Goal: Task Accomplishment & Management: Use online tool/utility

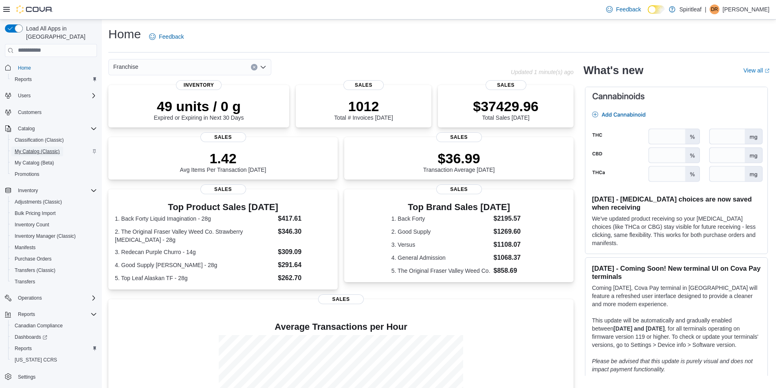
click at [41, 147] on span "My Catalog (Classic)" at bounding box center [37, 152] width 45 height 10
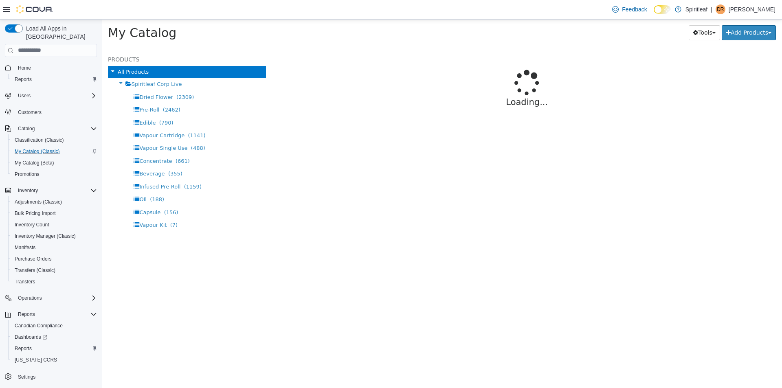
select select "**********"
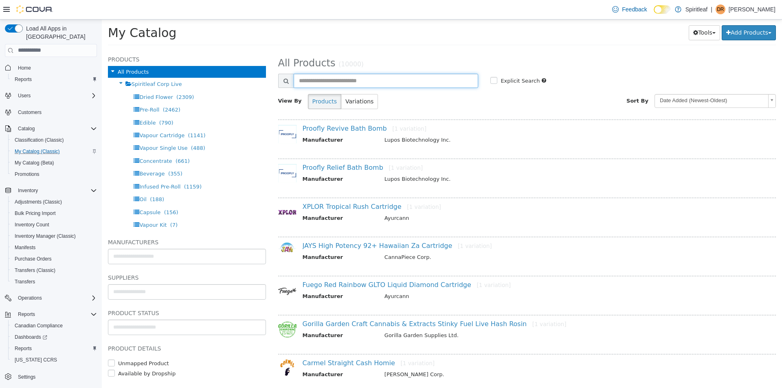
click at [340, 83] on input "text" at bounding box center [386, 80] width 185 height 14
type input "****"
select select "**********"
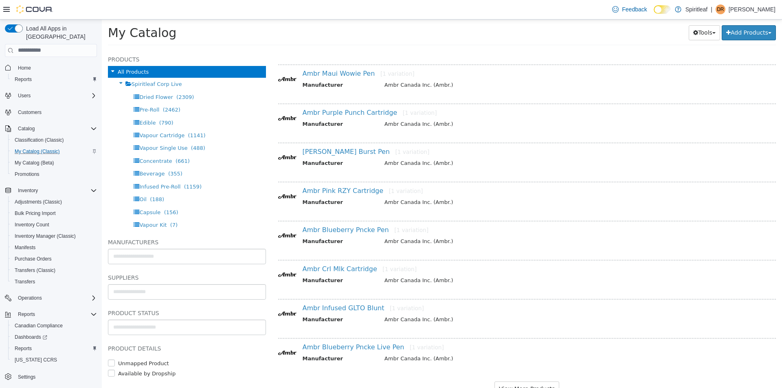
scroll to position [552, 0]
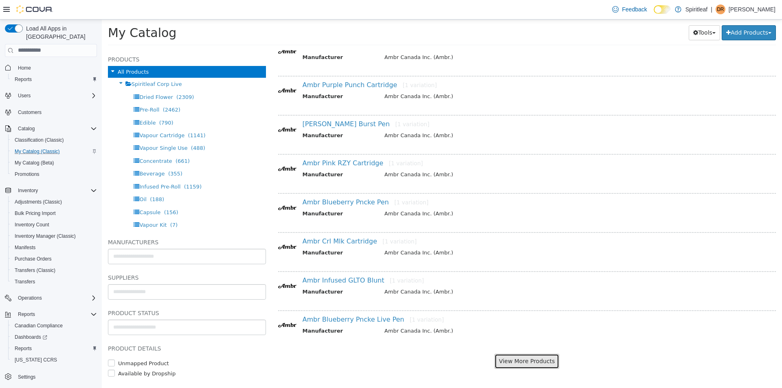
click at [520, 363] on button "View More Products" at bounding box center [526, 360] width 65 height 15
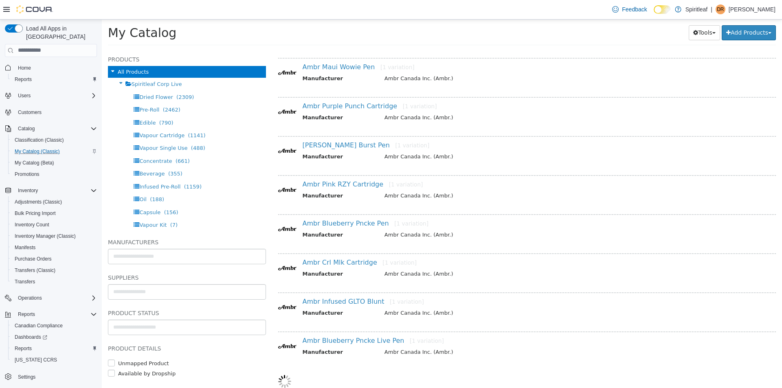
select select "**********"
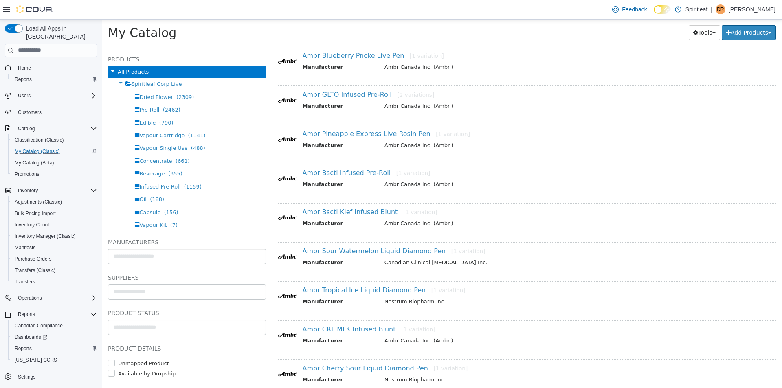
scroll to position [979, 0]
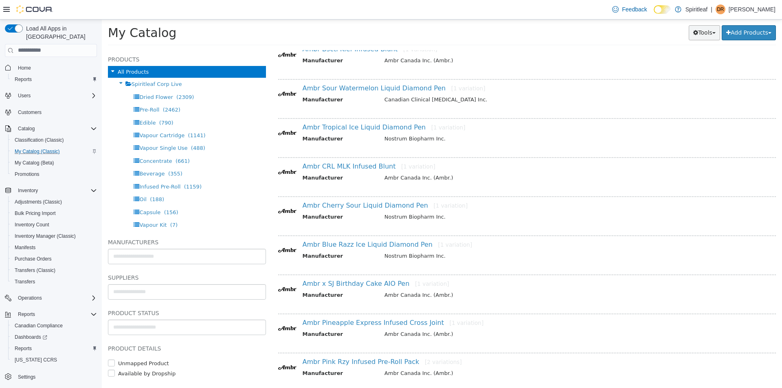
click at [692, 34] on button "Tools" at bounding box center [704, 32] width 31 height 15
click at [677, 82] on link "Export" at bounding box center [681, 81] width 77 height 11
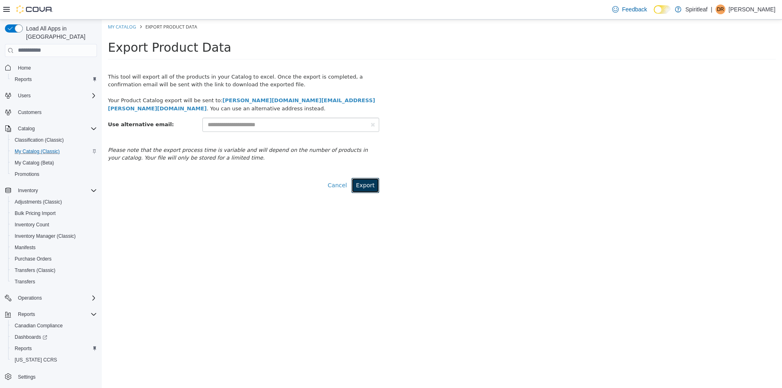
click at [365, 184] on button "Export" at bounding box center [365, 185] width 28 height 15
select select "**********"
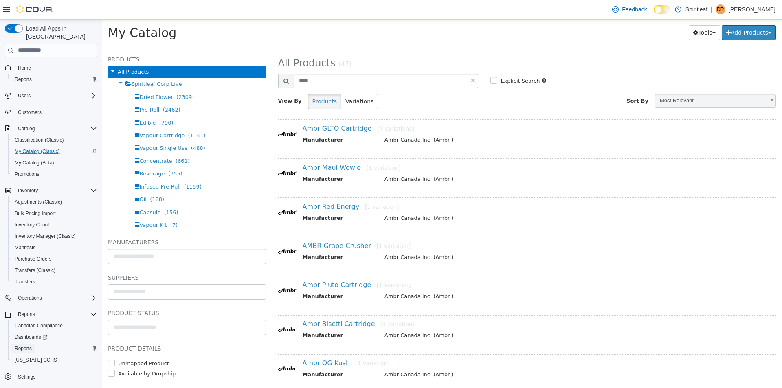
click at [25, 345] on span "Reports" at bounding box center [23, 348] width 17 height 7
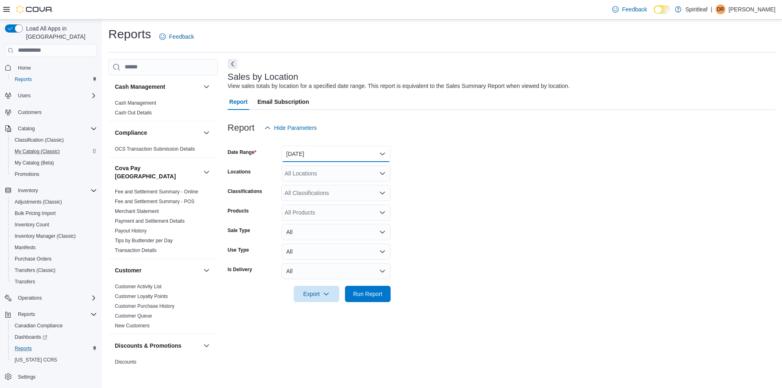
click at [345, 153] on button "Yesterday" at bounding box center [335, 154] width 109 height 16
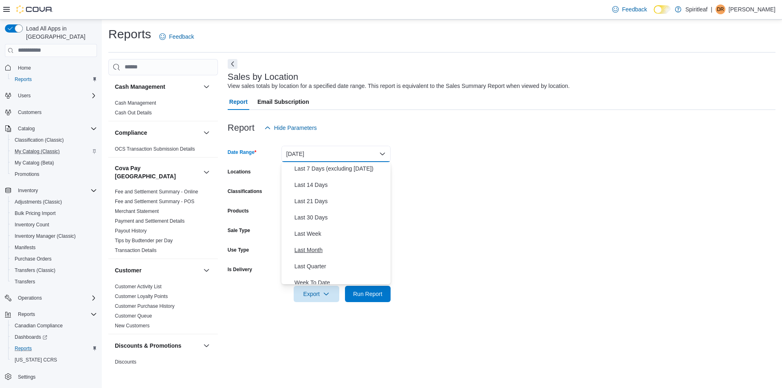
scroll to position [81, 0]
click at [320, 233] on span "Last Month" at bounding box center [340, 235] width 93 height 10
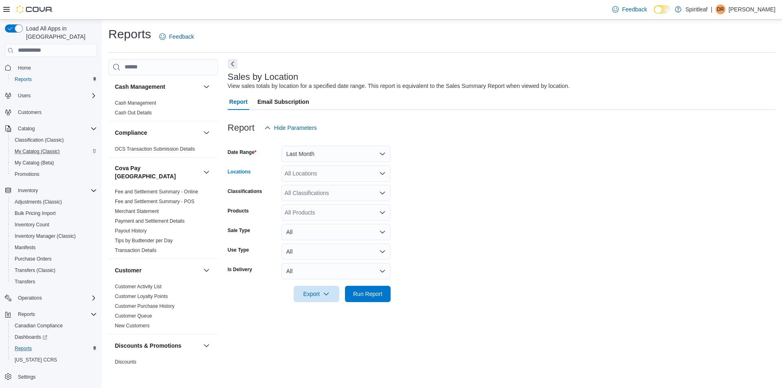
click at [382, 175] on icon "Open list of options" at bounding box center [382, 173] width 7 height 7
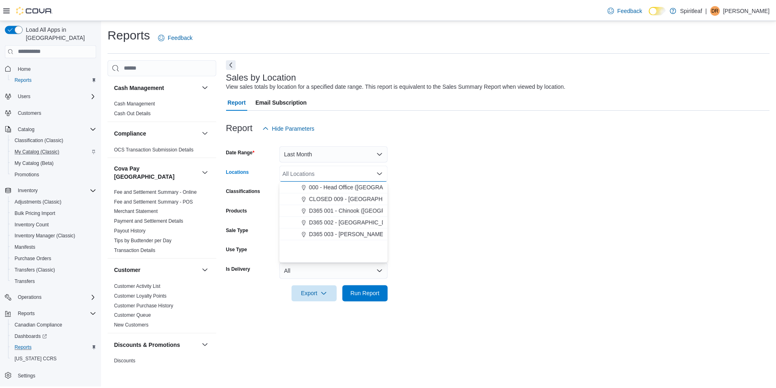
scroll to position [0, 0]
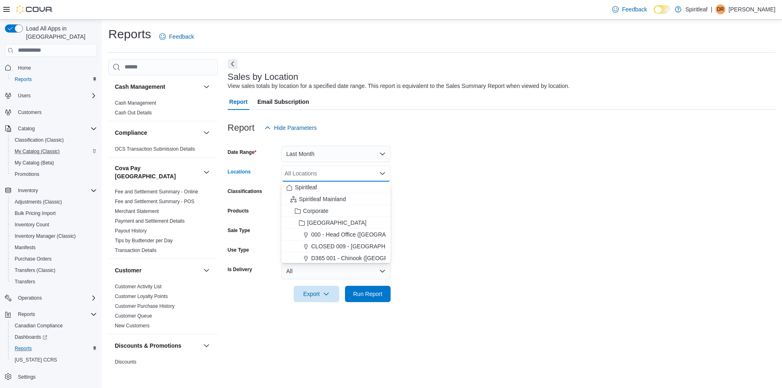
click at [464, 194] on form "Date Range Last Month Locations All Locations Combo box. Selected. Combo box in…" at bounding box center [502, 219] width 548 height 166
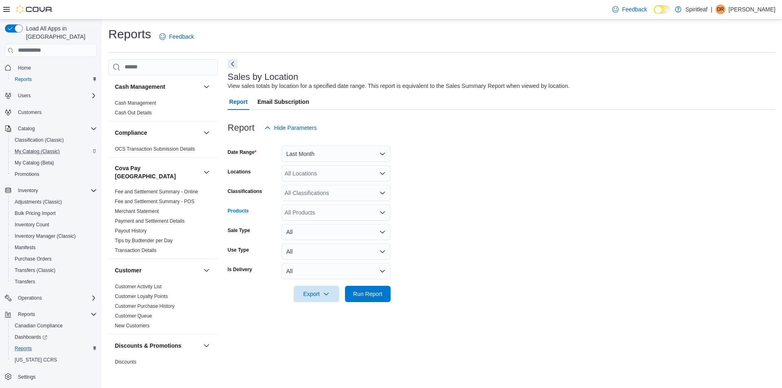
click at [382, 215] on icon "Open list of options" at bounding box center [382, 212] width 7 height 7
click at [384, 192] on icon "Open list of options" at bounding box center [382, 192] width 5 height 2
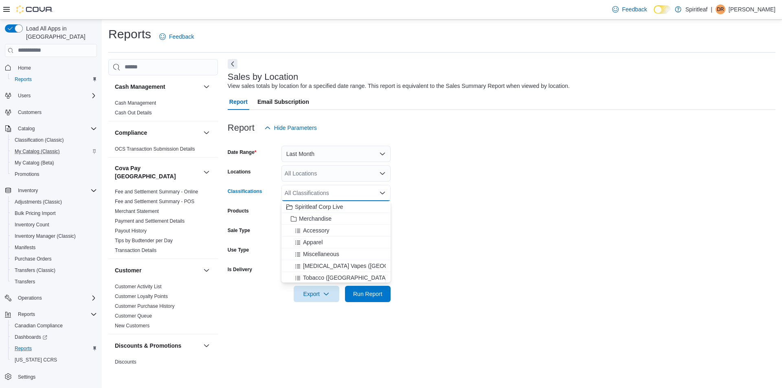
click at [458, 190] on form "Date Range Last Month Locations All Locations Classifications All Classificatio…" at bounding box center [502, 219] width 548 height 166
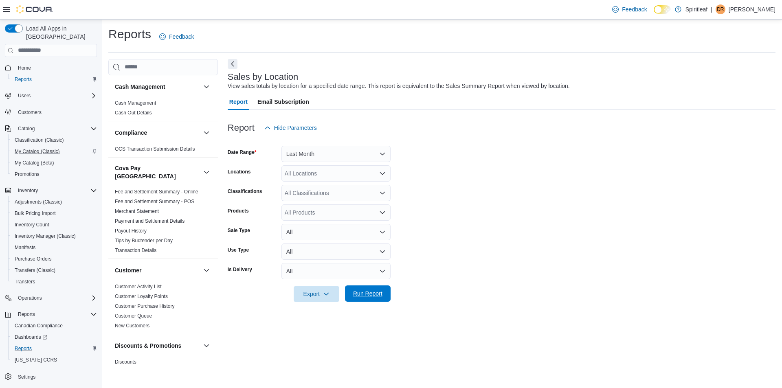
click at [368, 294] on span "Run Report" at bounding box center [367, 294] width 29 height 8
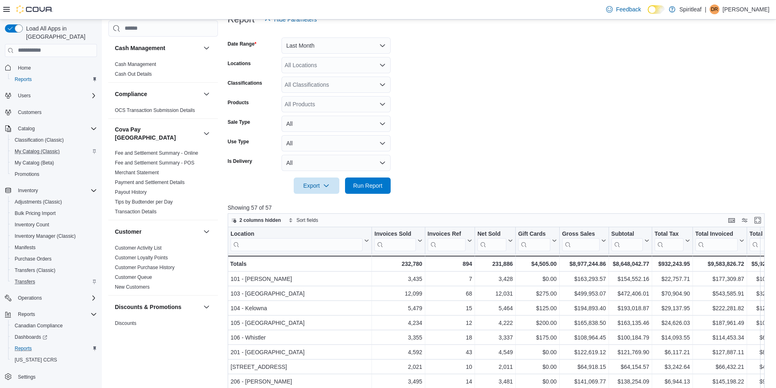
scroll to position [122, 0]
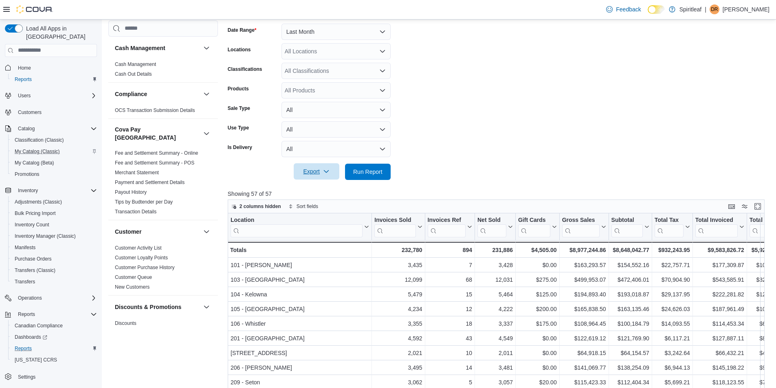
click at [329, 174] on icon "button" at bounding box center [326, 171] width 7 height 7
click at [315, 201] on span "Export to Csv" at bounding box center [317, 204] width 37 height 7
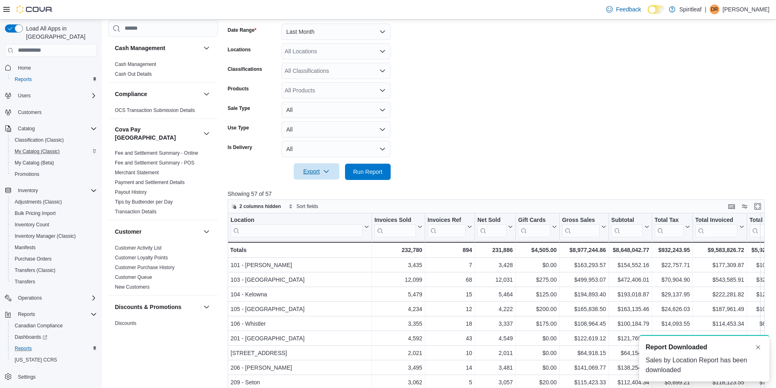
scroll to position [0, 0]
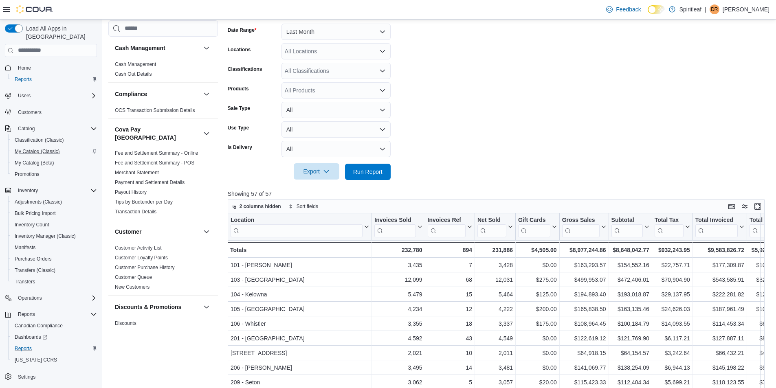
click at [581, 165] on form "Date Range Last Month Locations All Locations Classifications All Classificatio…" at bounding box center [499, 97] width 542 height 166
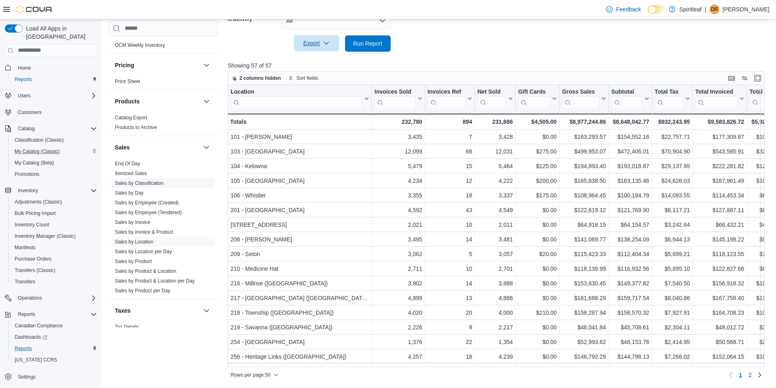
scroll to position [570, 0]
click at [131, 170] on link "Itemized Sales" at bounding box center [131, 173] width 32 height 6
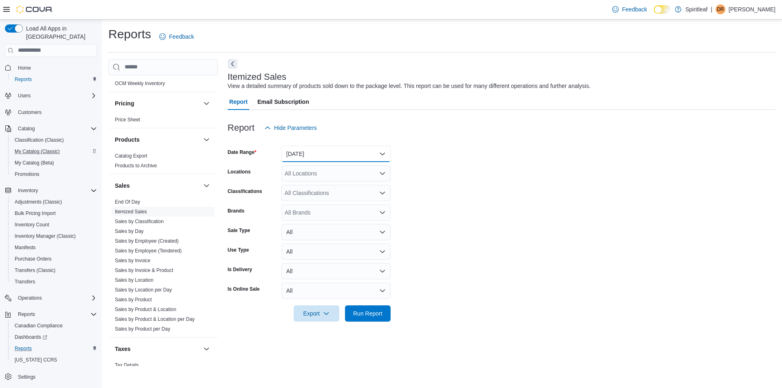
click at [383, 154] on button "Yesterday" at bounding box center [335, 154] width 109 height 16
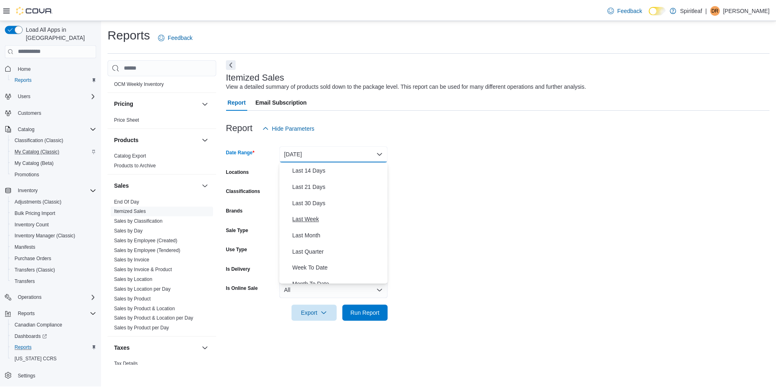
scroll to position [81, 0]
click at [320, 233] on span "Last Month" at bounding box center [340, 235] width 93 height 10
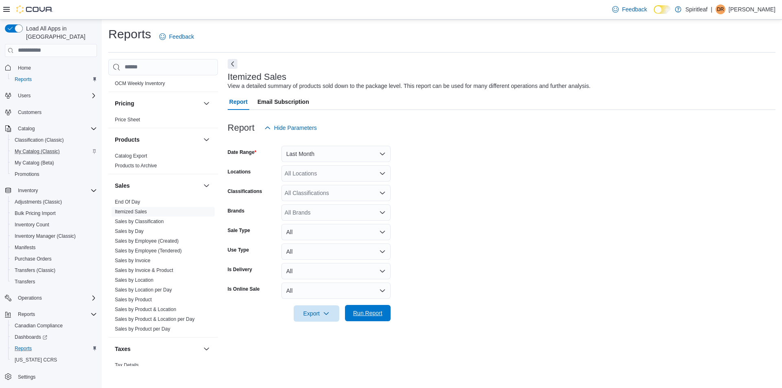
click at [367, 311] on span "Run Report" at bounding box center [367, 313] width 29 height 8
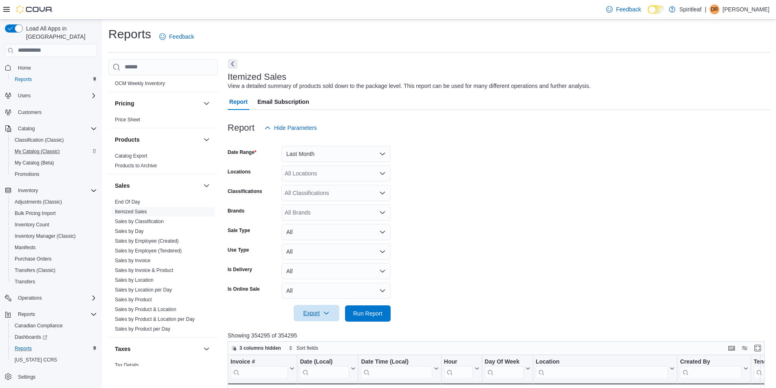
click at [329, 315] on icon "button" at bounding box center [326, 313] width 7 height 7
click at [319, 345] on span "Export to Csv" at bounding box center [317, 346] width 37 height 7
